Goal: Complete application form: Complete application form

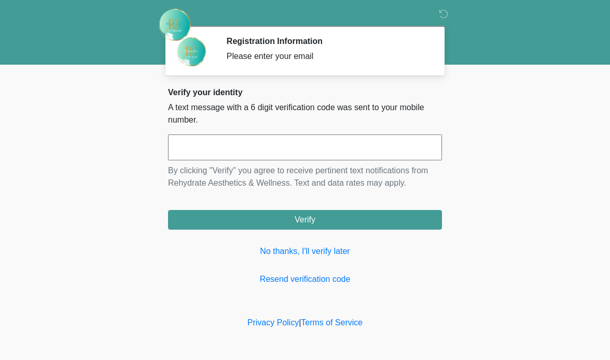
click at [333, 151] on input "text" at bounding box center [305, 147] width 274 height 26
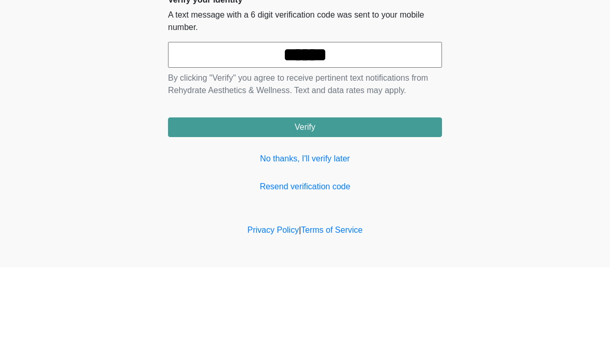
type input "******"
click at [504, 92] on body "‎ ‎ Registration Information Please enter your email Please connect to Wi-Fi no…" at bounding box center [305, 180] width 610 height 360
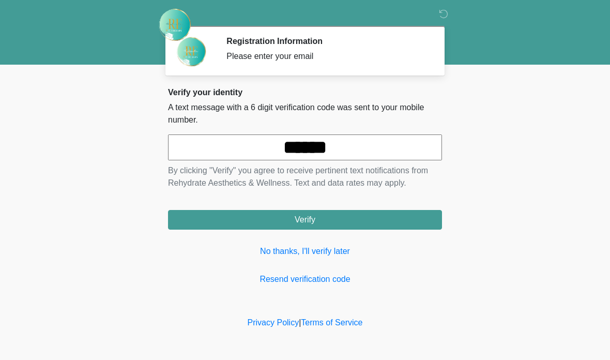
click at [386, 218] on button "Verify" at bounding box center [305, 220] width 274 height 20
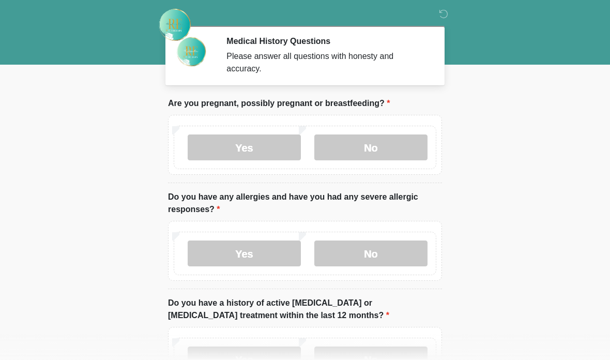
click at [398, 146] on label "No" at bounding box center [370, 147] width 113 height 26
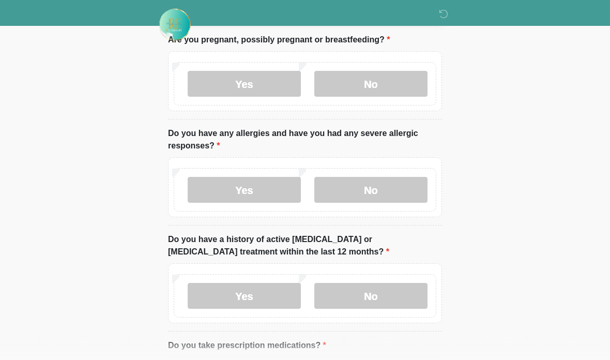
scroll to position [63, 0]
click at [398, 190] on label "No" at bounding box center [370, 190] width 113 height 26
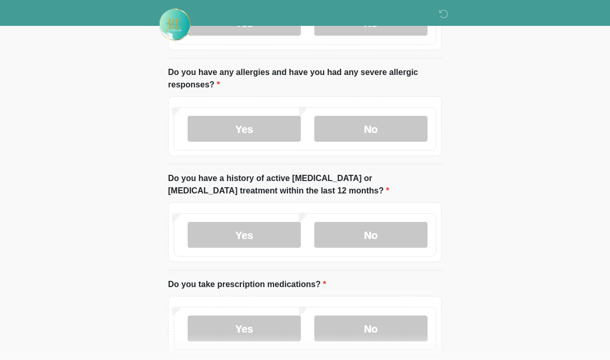
scroll to position [125, 0]
click at [410, 233] on label "No" at bounding box center [370, 235] width 113 height 26
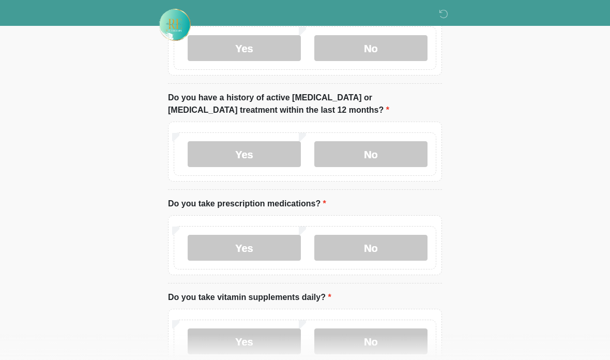
scroll to position [208, 0]
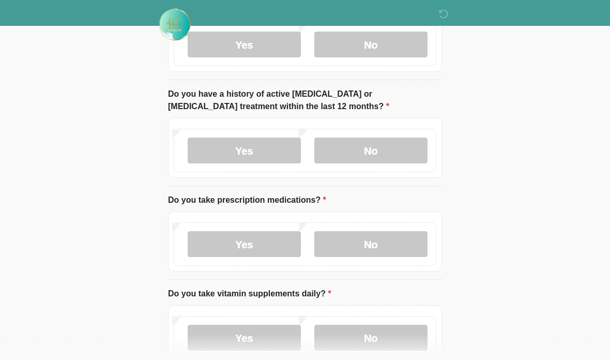
click at [395, 243] on label "No" at bounding box center [370, 245] width 113 height 26
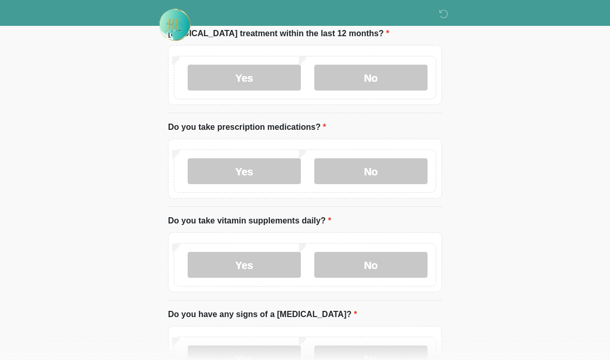
scroll to position [283, 0]
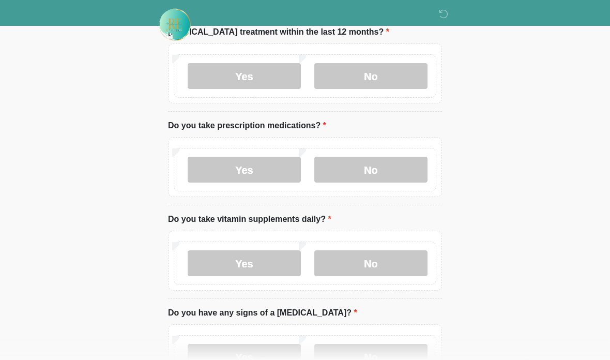
click at [406, 263] on label "No" at bounding box center [370, 264] width 113 height 26
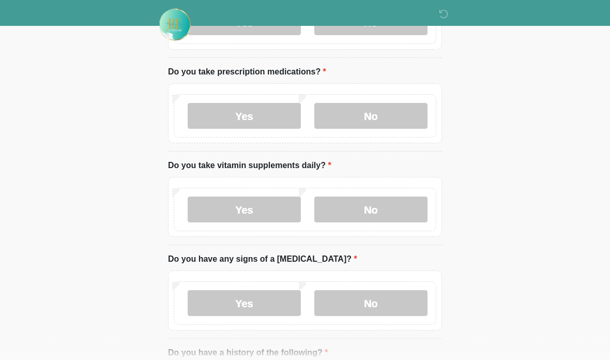
scroll to position [341, 0]
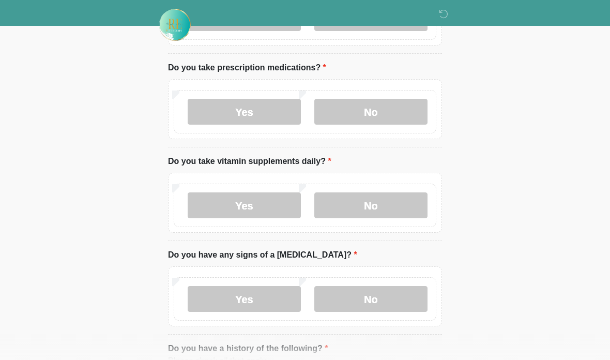
click at [403, 295] on label "No" at bounding box center [370, 299] width 113 height 26
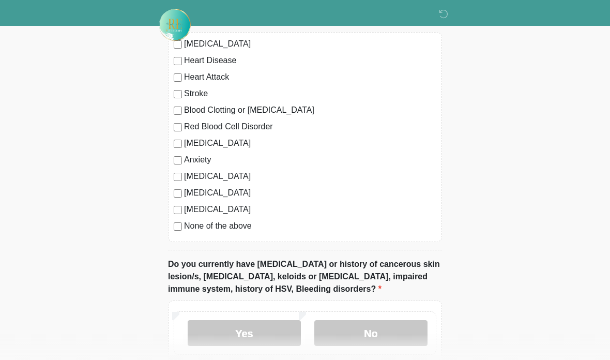
scroll to position [712, 0]
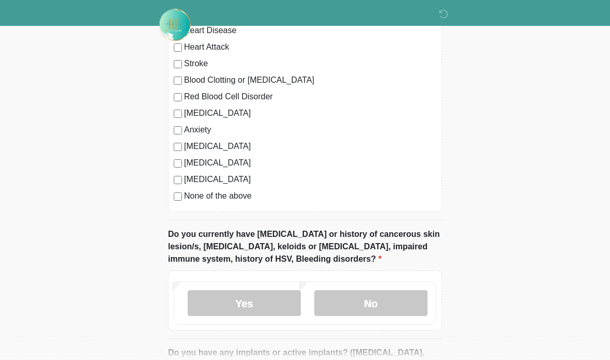
click at [389, 292] on label "No" at bounding box center [370, 303] width 113 height 26
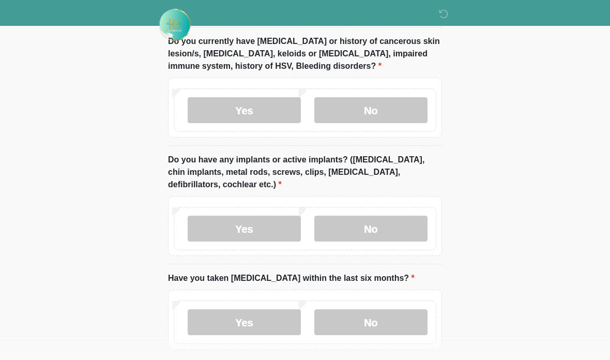
scroll to position [927, 0]
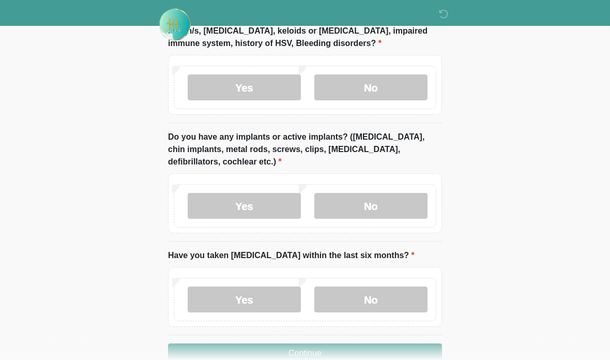
click at [407, 202] on label "No" at bounding box center [370, 206] width 113 height 26
click at [413, 294] on label "No" at bounding box center [370, 300] width 113 height 26
click at [421, 349] on button "Continue" at bounding box center [305, 353] width 274 height 20
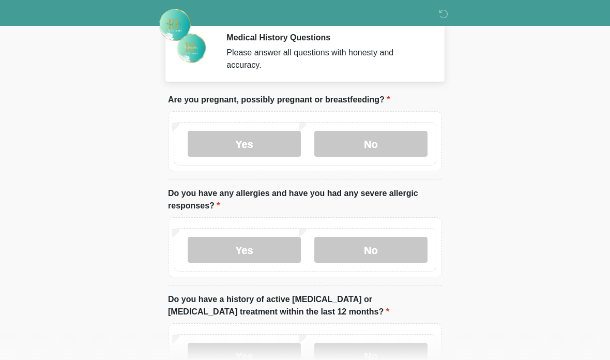
scroll to position [0, 0]
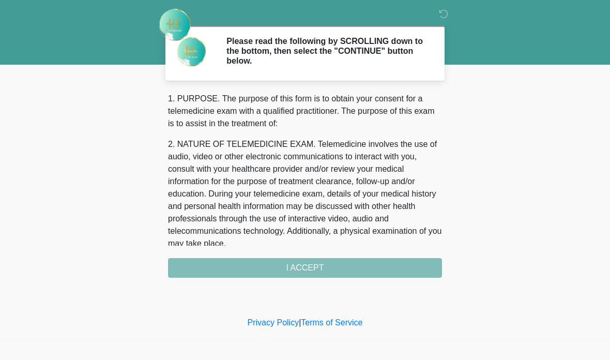
click at [398, 268] on div "1. PURPOSE. The purpose of this form is to obtain your consent for a telemedici…" at bounding box center [305, 185] width 274 height 185
click at [345, 272] on div "1. PURPOSE. The purpose of this form is to obtain your consent for a telemedici…" at bounding box center [305, 185] width 274 height 185
click at [344, 272] on div "1. PURPOSE. The purpose of this form is to obtain your consent for a telemedici…" at bounding box center [305, 185] width 274 height 185
click at [336, 266] on div "1. PURPOSE. The purpose of this form is to obtain your consent for a telemedici…" at bounding box center [305, 185] width 274 height 185
click at [395, 266] on div "1. PURPOSE. The purpose of this form is to obtain your consent for a telemedici…" at bounding box center [305, 185] width 274 height 185
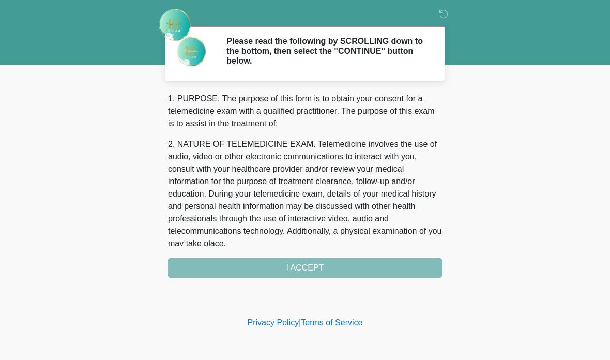
click at [350, 267] on div "1. PURPOSE. The purpose of this form is to obtain your consent for a telemedici…" at bounding box center [305, 185] width 274 height 185
click at [350, 266] on div "1. PURPOSE. The purpose of this form is to obtain your consent for a telemedici…" at bounding box center [305, 185] width 274 height 185
click at [311, 267] on div "1. PURPOSE. The purpose of this form is to obtain your consent for a telemedici…" at bounding box center [305, 185] width 274 height 185
click at [312, 268] on div "1. PURPOSE. The purpose of this form is to obtain your consent for a telemedici…" at bounding box center [305, 185] width 274 height 185
click at [311, 268] on div "1. PURPOSE. The purpose of this form is to obtain your consent for a telemedici…" at bounding box center [305, 185] width 274 height 185
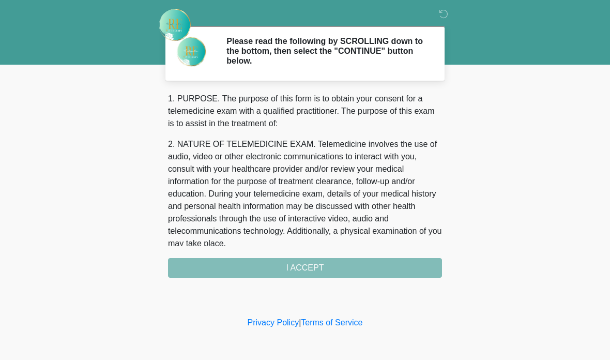
click at [332, 265] on div "1. PURPOSE. The purpose of this form is to obtain your consent for a telemedici…" at bounding box center [305, 185] width 274 height 185
click at [351, 264] on div "1. PURPOSE. The purpose of this form is to obtain your consent for a telemedici…" at bounding box center [305, 185] width 274 height 185
click at [304, 273] on div "1. PURPOSE. The purpose of this form is to obtain your consent for a telemedici…" at bounding box center [305, 185] width 274 height 185
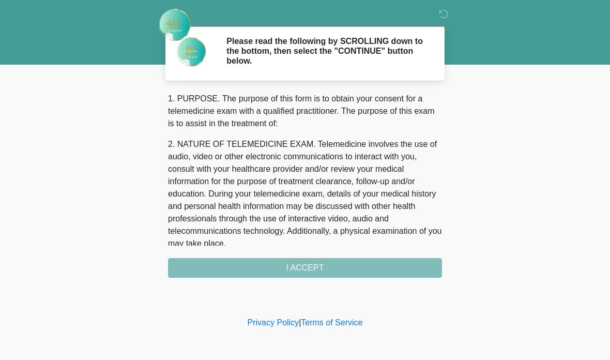
click at [278, 263] on div "1. PURPOSE. The purpose of this form is to obtain your consent for a telemedici…" at bounding box center [305, 185] width 274 height 185
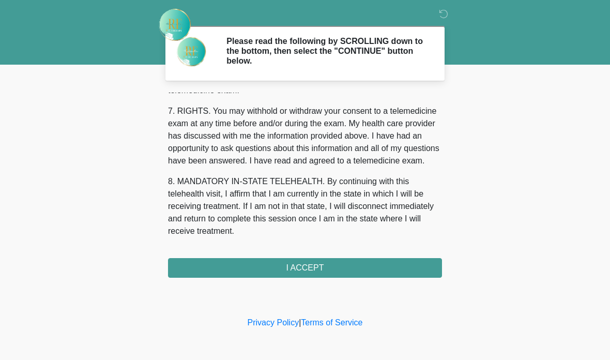
scroll to position [459, 0]
click at [229, 264] on button "I ACCEPT" at bounding box center [305, 268] width 274 height 20
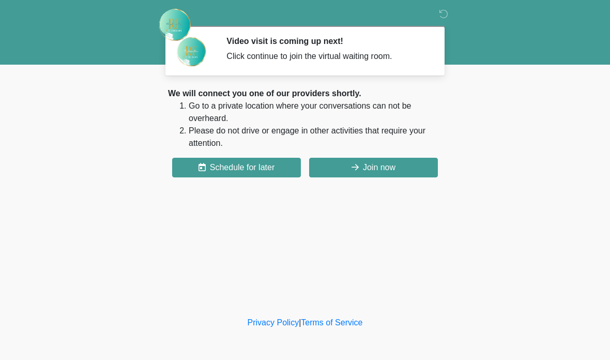
click at [414, 166] on button "Join now" at bounding box center [373, 168] width 129 height 20
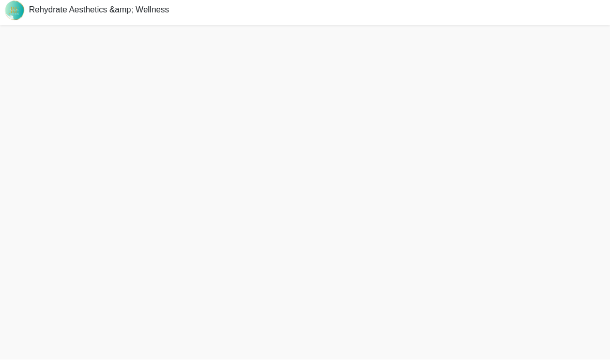
scroll to position [31, 0]
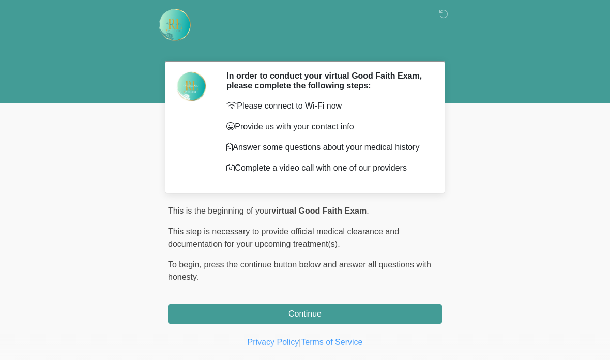
click at [312, 319] on button "Continue" at bounding box center [305, 314] width 274 height 20
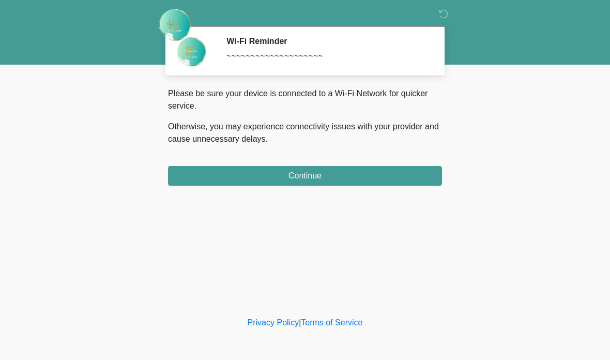
click at [321, 178] on button "Continue" at bounding box center [305, 176] width 274 height 20
